Goal: Task Accomplishment & Management: Complete application form

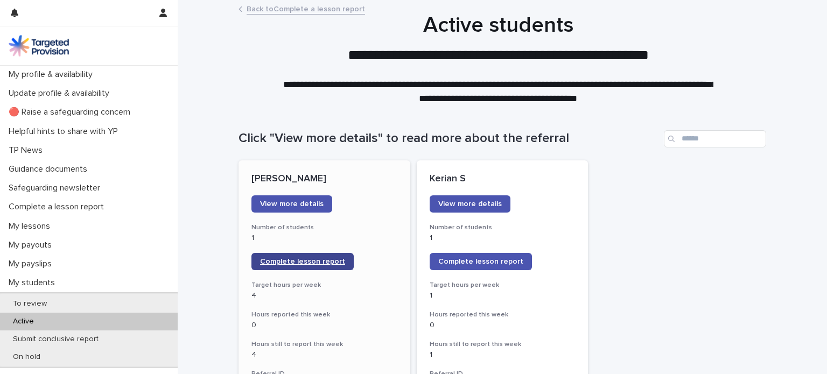
click at [308, 262] on span "Complete lesson report" at bounding box center [302, 262] width 85 height 8
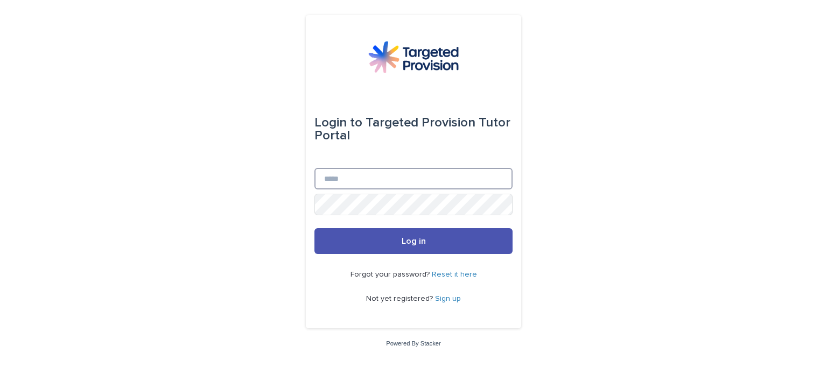
click at [381, 177] on input "Email" at bounding box center [413, 179] width 198 height 22
type input "**********"
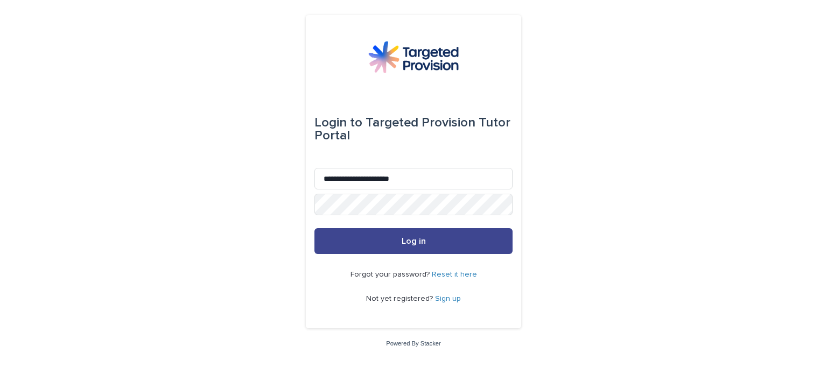
click at [412, 249] on button "Log in" at bounding box center [413, 241] width 198 height 26
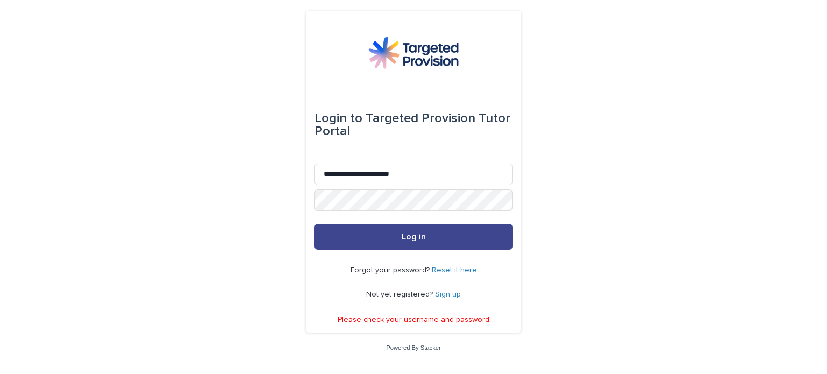
click at [432, 233] on button "Log in" at bounding box center [413, 237] width 198 height 26
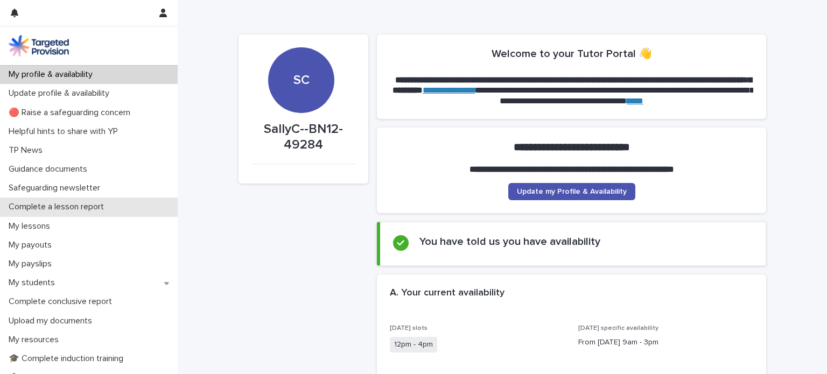
click at [88, 205] on p "Complete a lesson report" at bounding box center [58, 207] width 108 height 10
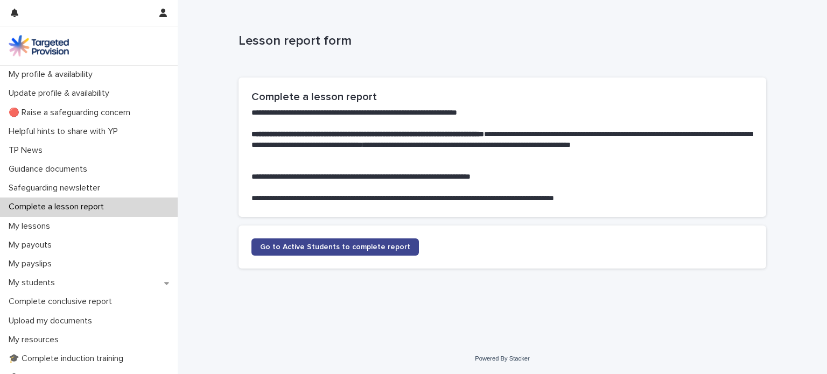
click at [332, 242] on link "Go to Active Students to complete report" at bounding box center [334, 246] width 167 height 17
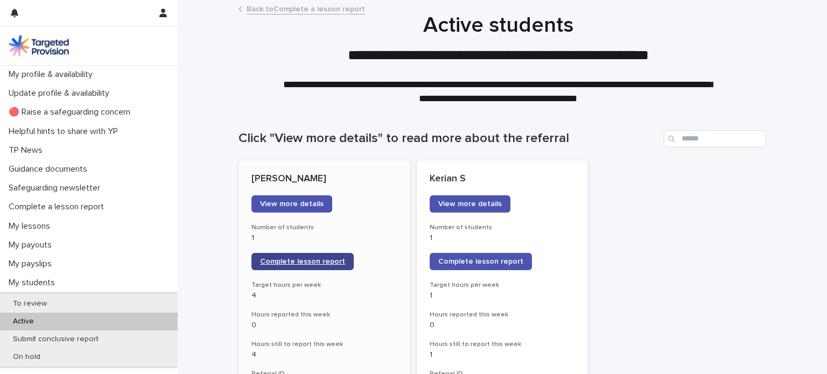
click at [299, 260] on span "Complete lesson report" at bounding box center [302, 262] width 85 height 8
